Goal: Information Seeking & Learning: Learn about a topic

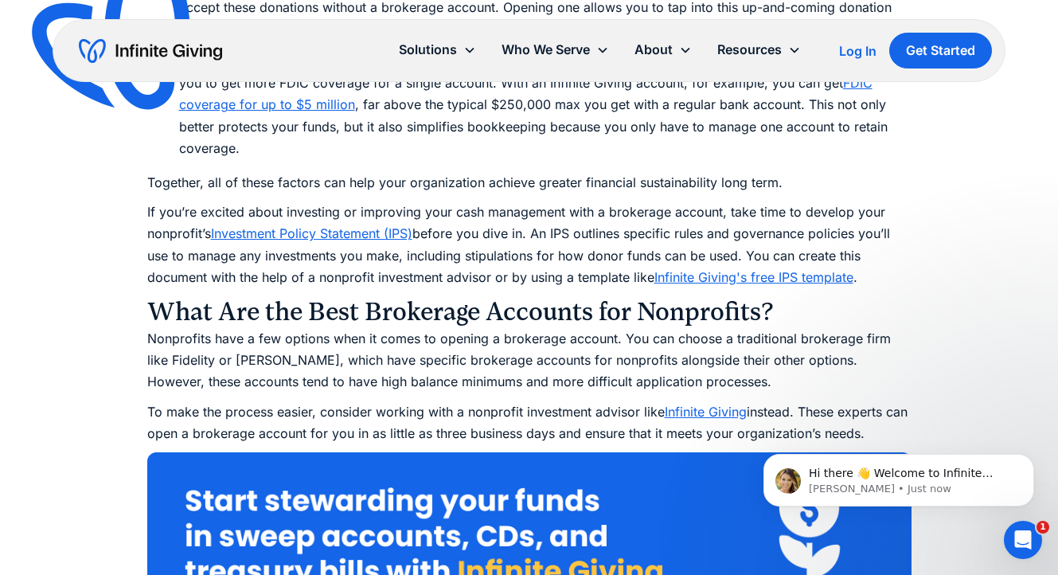
scroll to position [2862, 0]
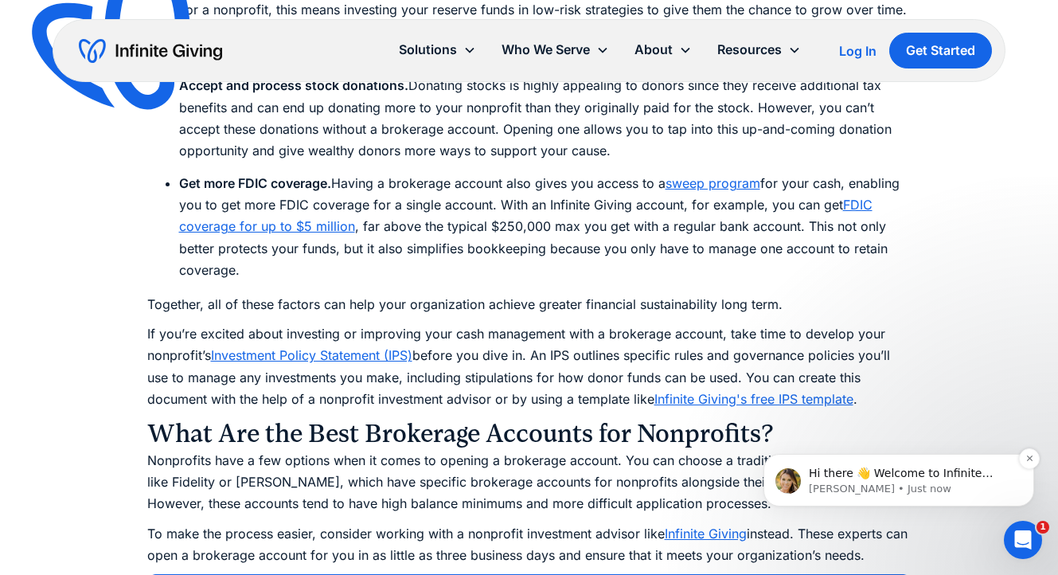
click at [917, 478] on span "Hi there 👋 Welcome to Infinite Giving. If you have any questions, just reply to…" at bounding box center [902, 496] width 189 height 60
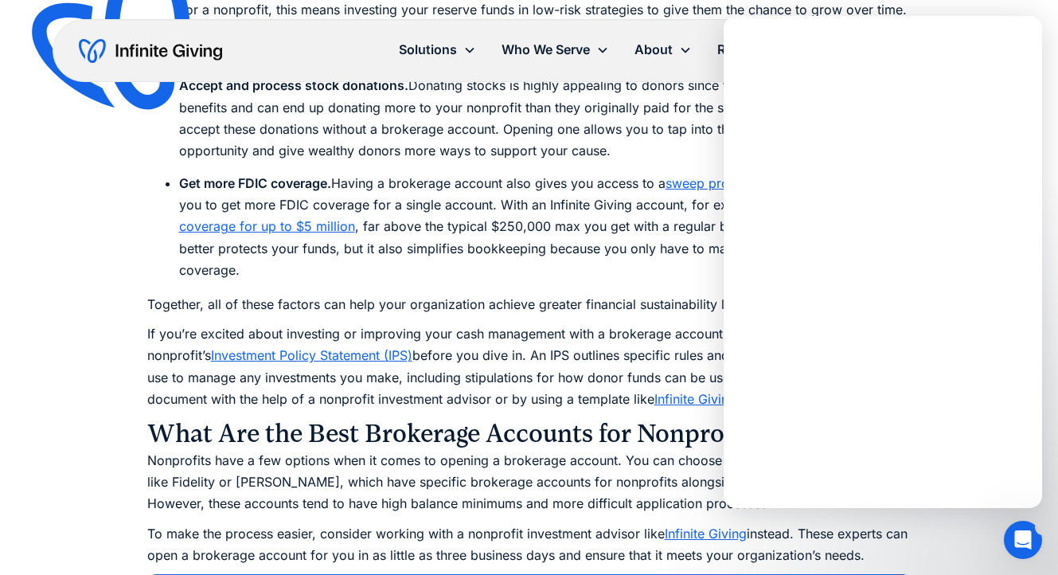
scroll to position [0, 0]
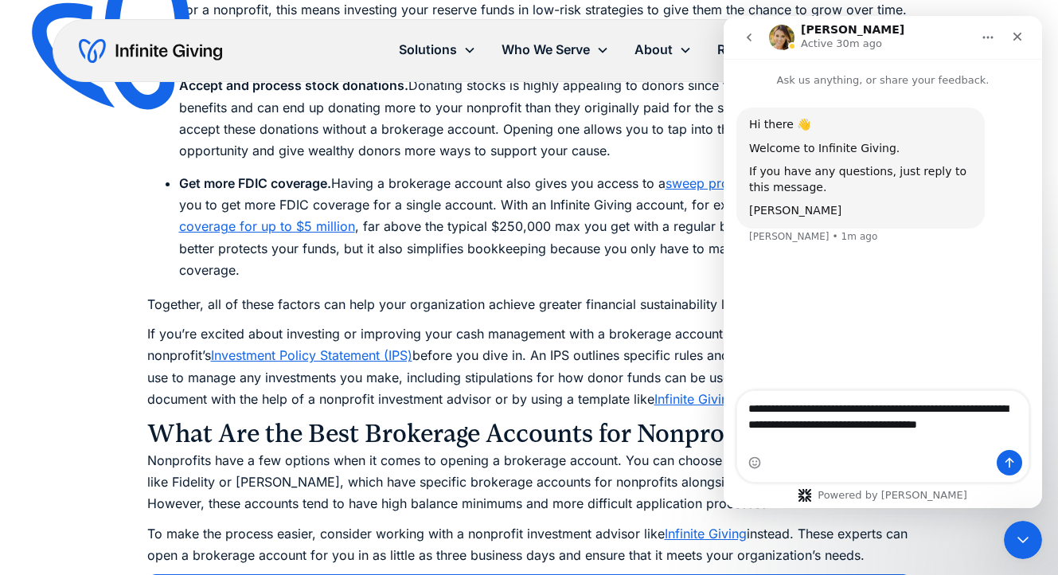
type textarea "**********"
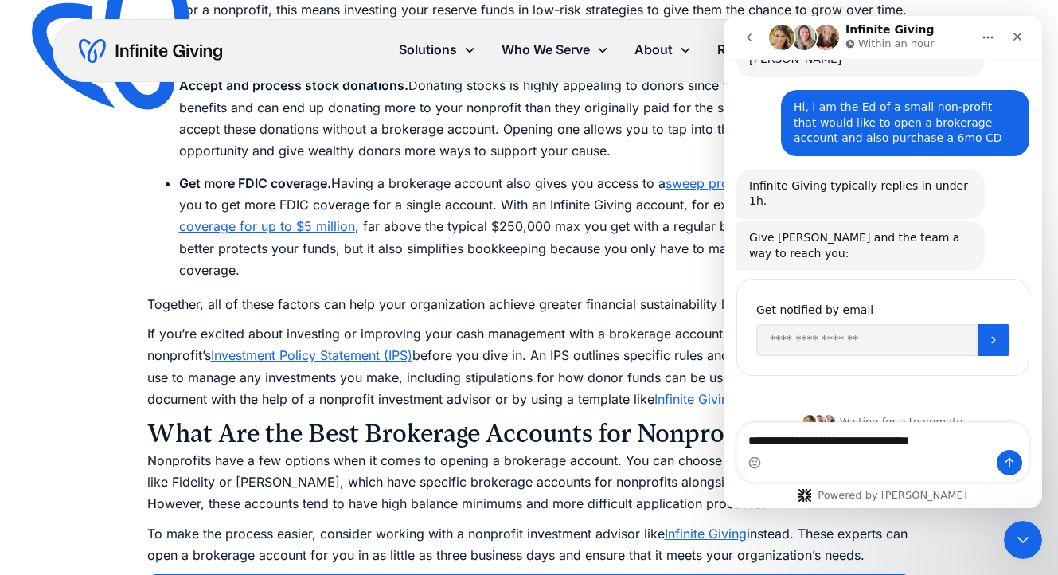
scroll to position [157, 0]
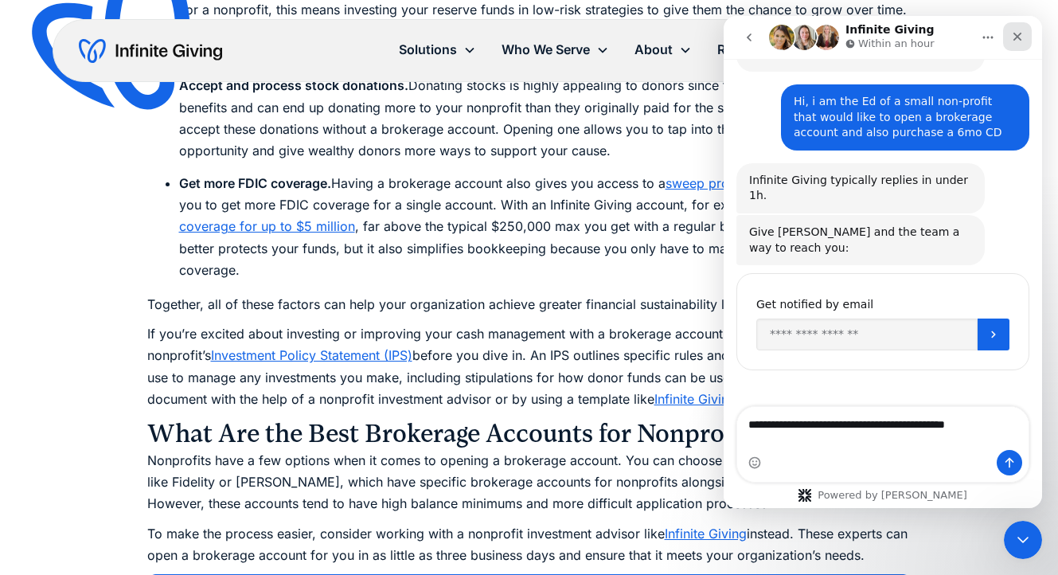
type textarea "**********"
click at [1016, 33] on icon "Close" at bounding box center [1017, 36] width 13 height 13
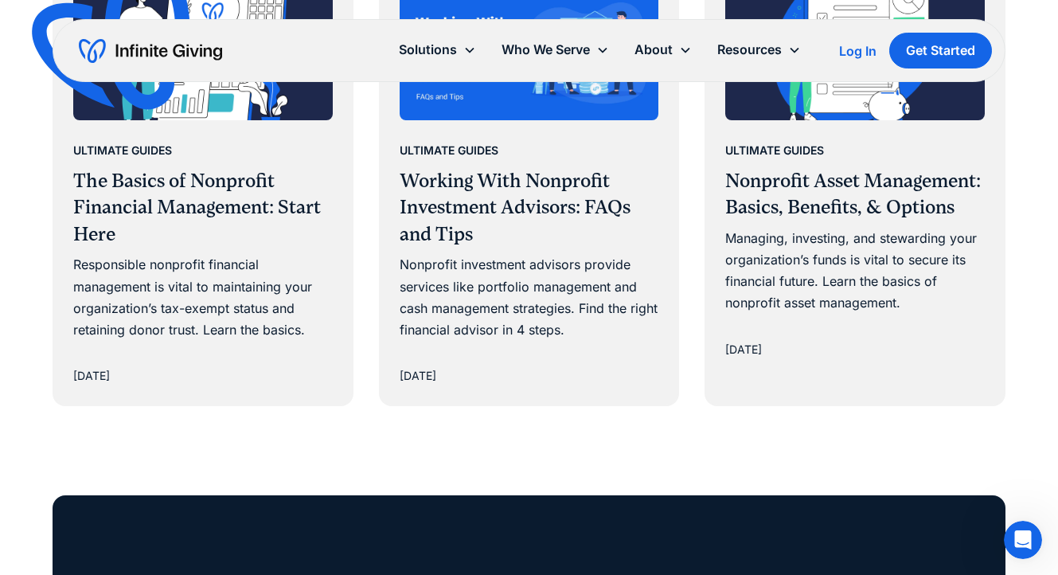
scroll to position [10067, 0]
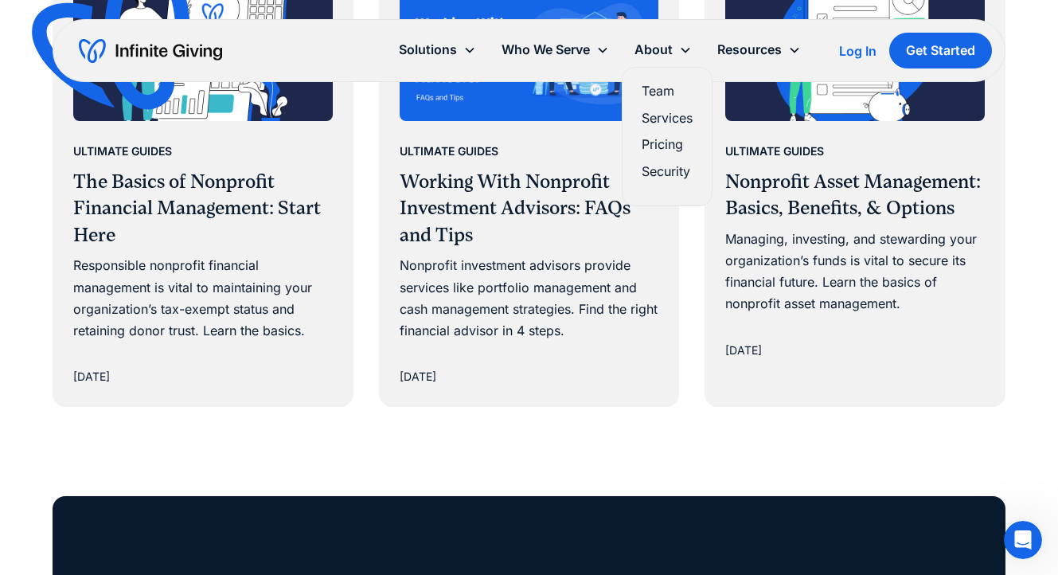
click at [674, 146] on link "Pricing" at bounding box center [666, 144] width 51 height 21
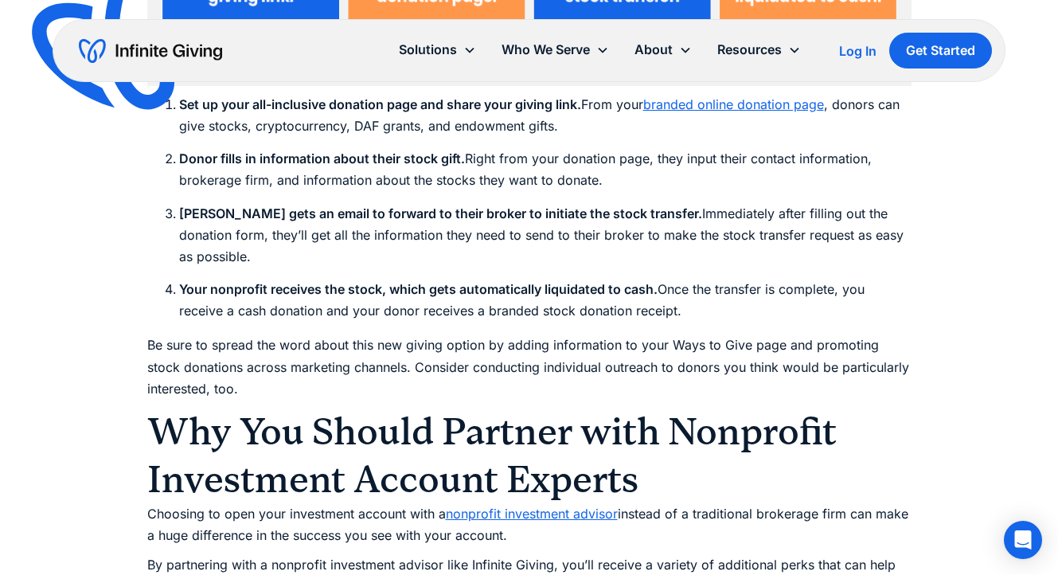
scroll to position [7598, 0]
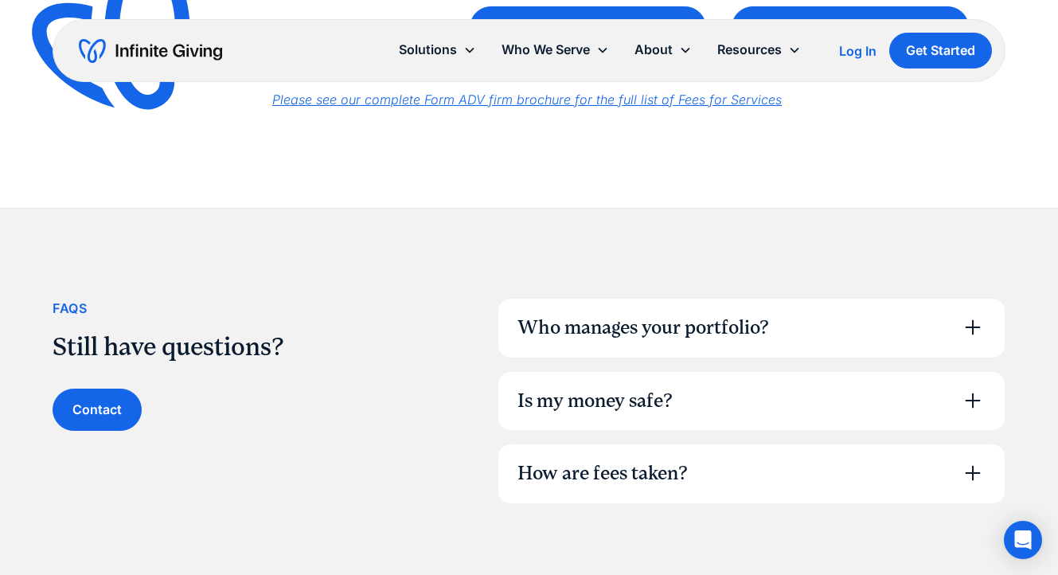
scroll to position [925, 0]
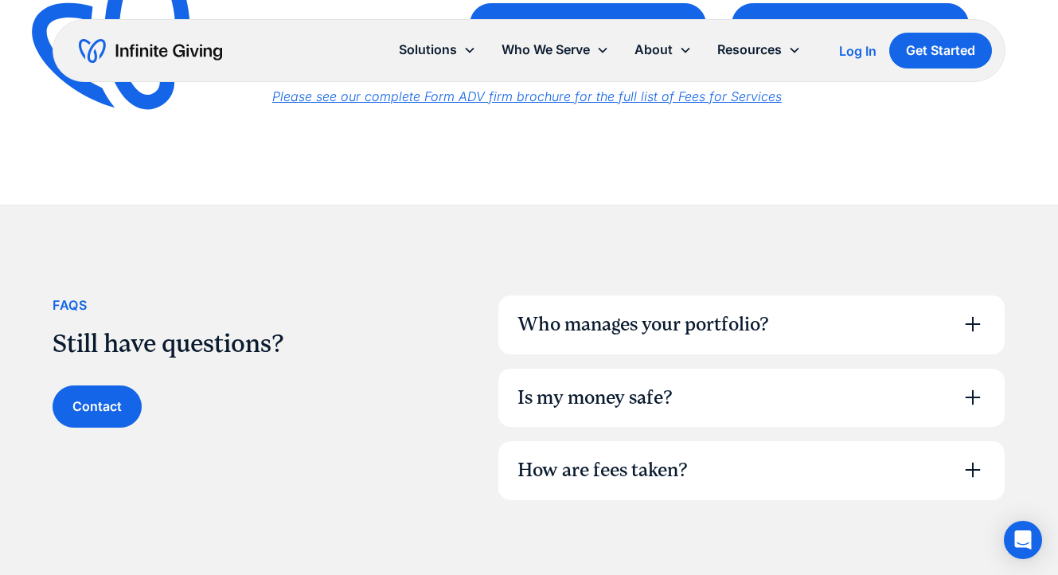
click at [674, 477] on div "How are fees taken?" at bounding box center [602, 470] width 170 height 27
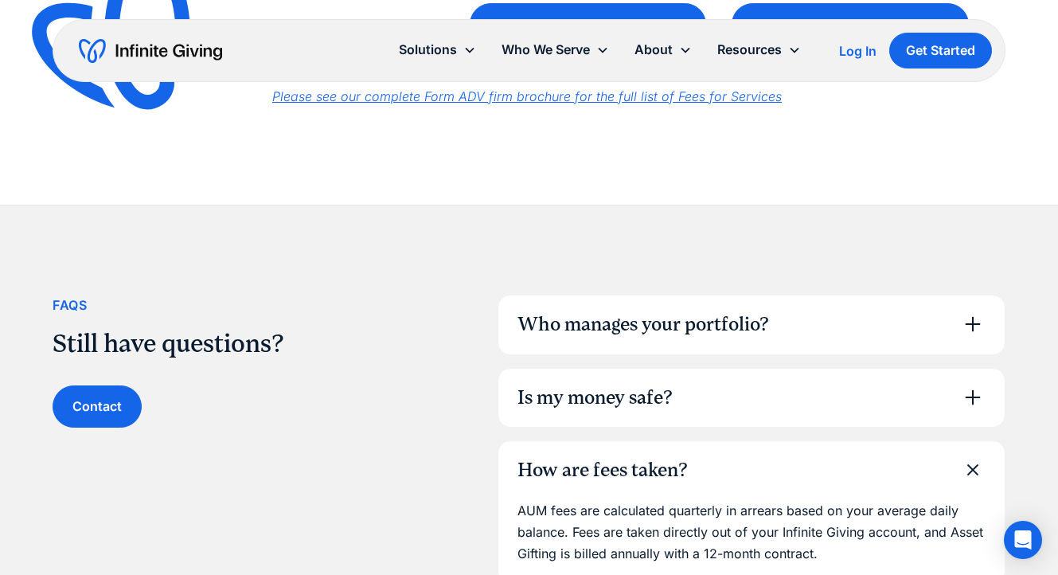
scroll to position [995, 0]
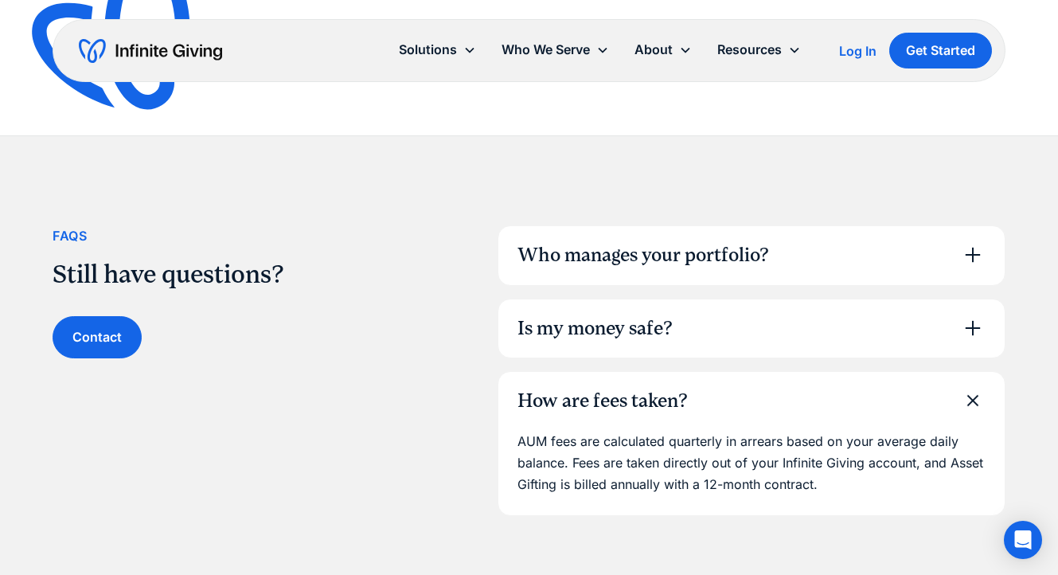
click at [969, 333] on icon at bounding box center [972, 327] width 25 height 25
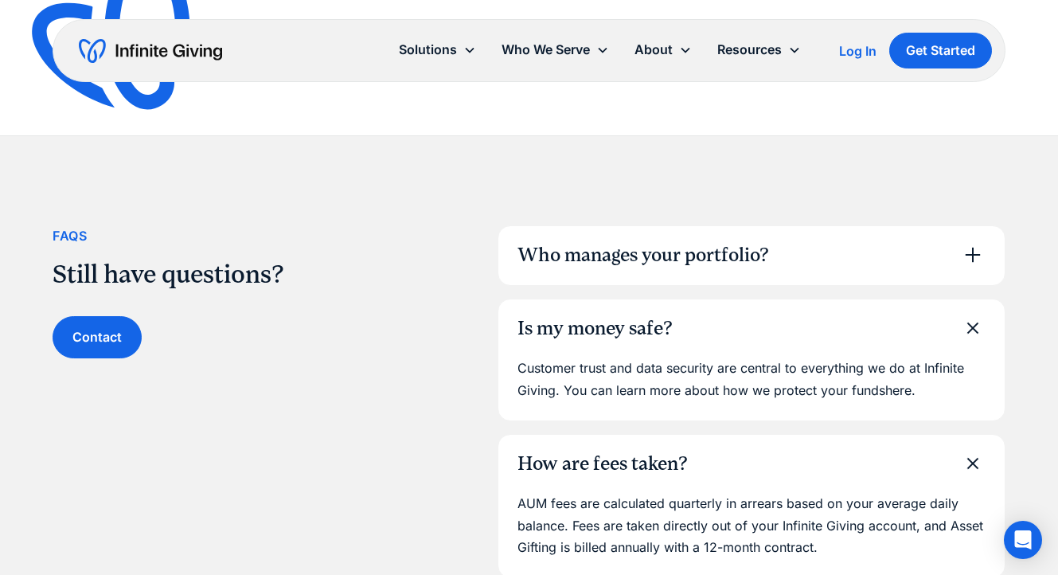
click at [964, 250] on icon at bounding box center [972, 254] width 25 height 25
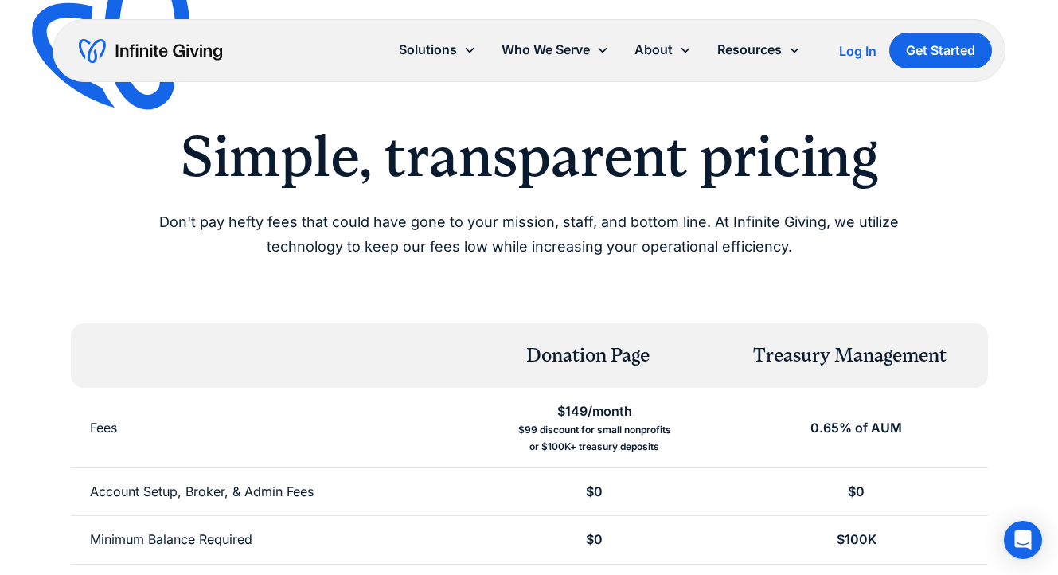
scroll to position [0, 0]
